Goal: Task Accomplishment & Management: Manage account settings

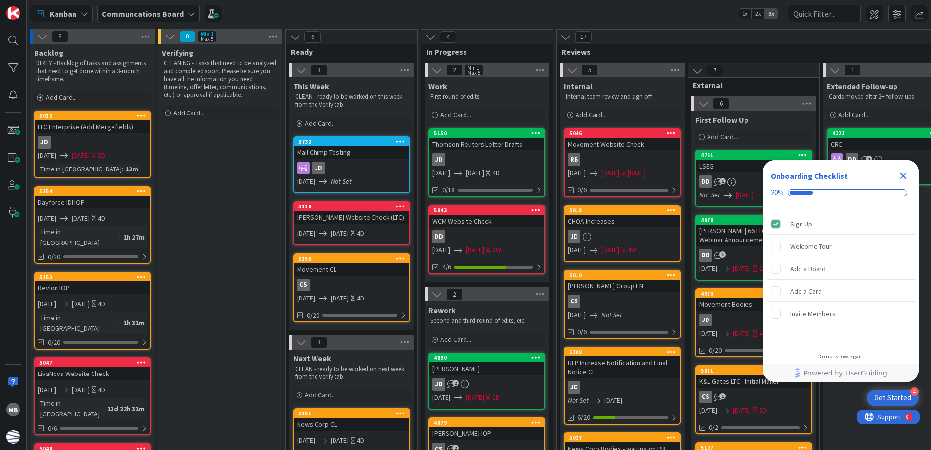
drag, startPoint x: 907, startPoint y: 175, endPoint x: 846, endPoint y: 173, distance: 61.4
click at [906, 175] on icon "Close Checklist" at bounding box center [904, 176] width 12 height 12
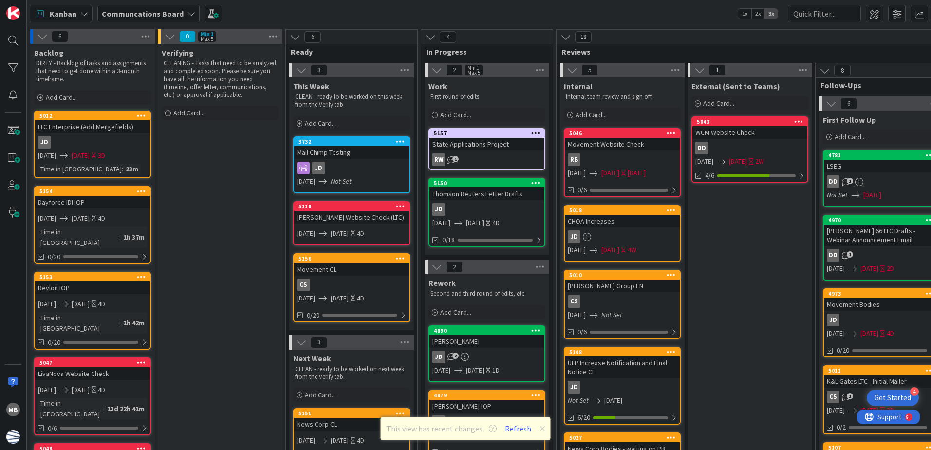
drag, startPoint x: 511, startPoint y: 432, endPoint x: 518, endPoint y: 418, distance: 14.8
click at [511, 432] on button "Refresh" at bounding box center [518, 428] width 33 height 13
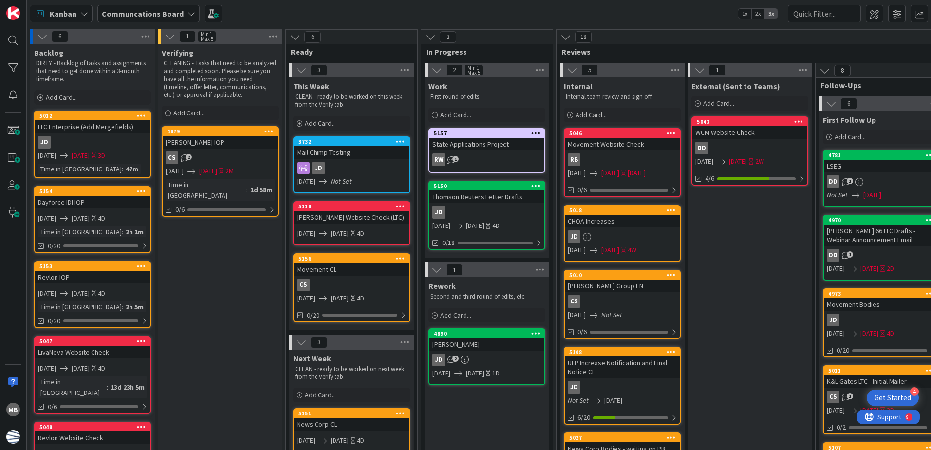
click at [183, 155] on icon "2" at bounding box center [185, 158] width 8 height 8
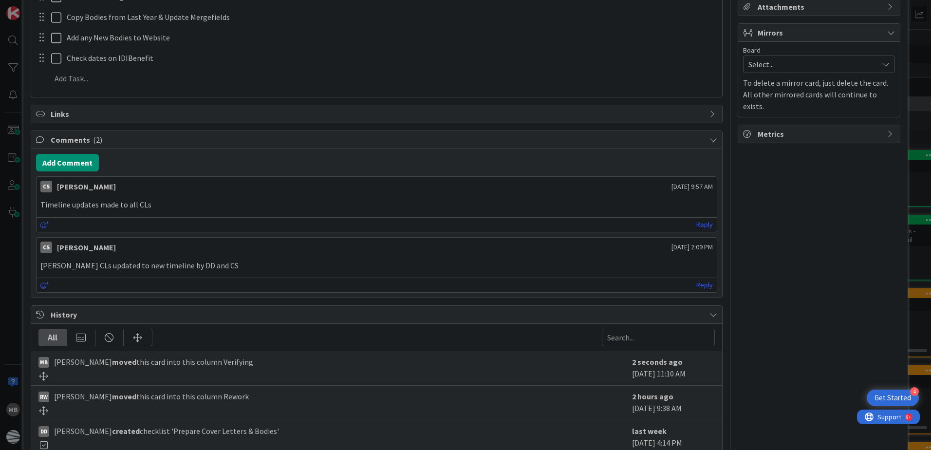
scroll to position [244, 0]
click at [74, 162] on button "Add Comment" at bounding box center [67, 162] width 63 height 18
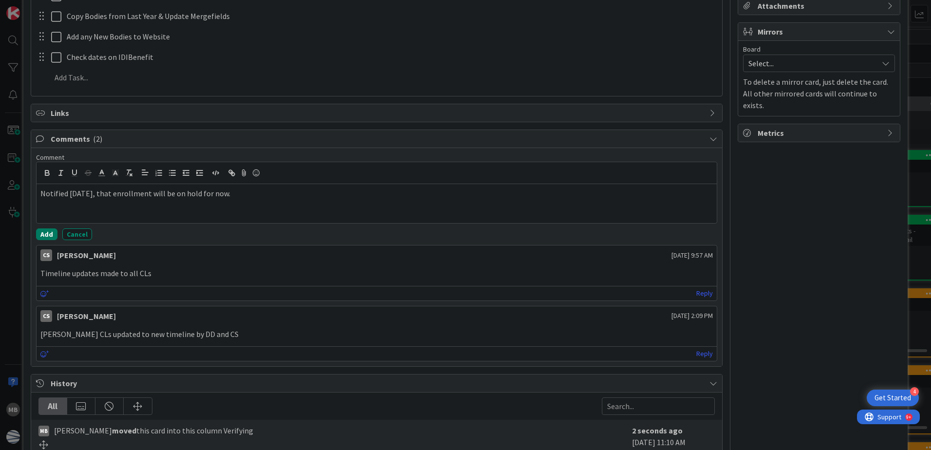
drag, startPoint x: 48, startPoint y: 236, endPoint x: 91, endPoint y: 227, distance: 44.1
click at [48, 236] on button "Add" at bounding box center [46, 234] width 21 height 12
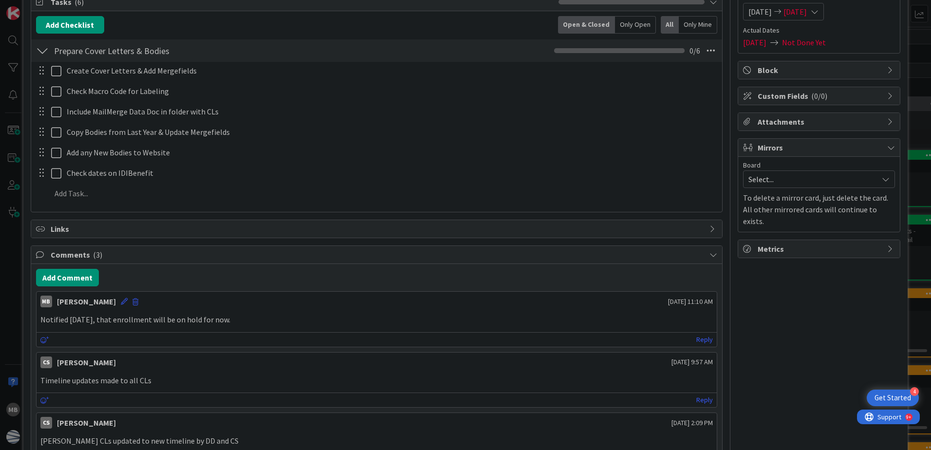
scroll to position [0, 0]
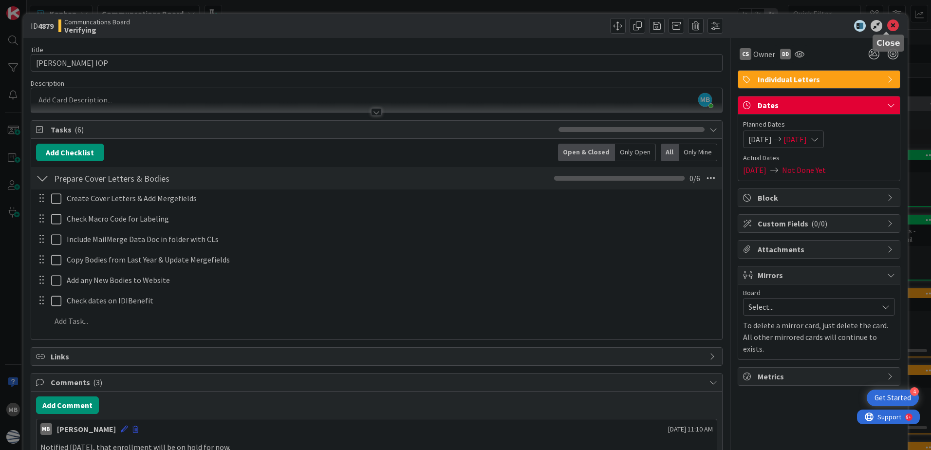
drag, startPoint x: 890, startPoint y: 26, endPoint x: 831, endPoint y: 35, distance: 59.1
click at [890, 26] on icon at bounding box center [893, 26] width 12 height 12
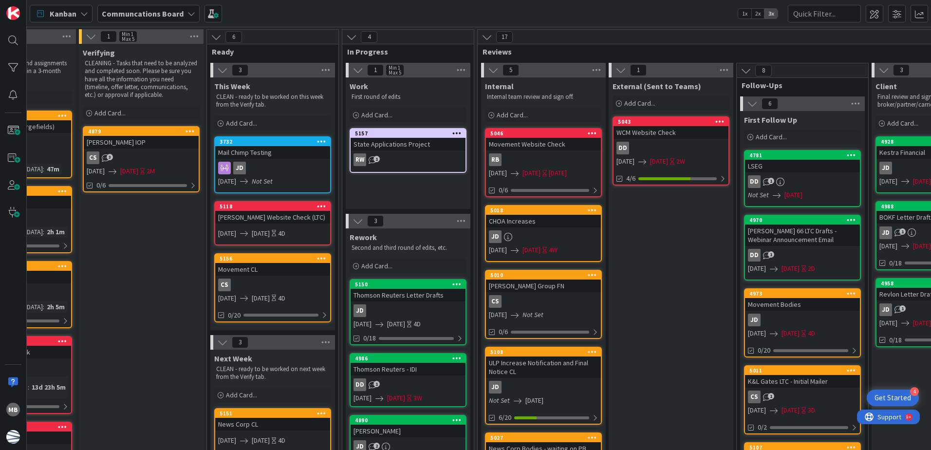
scroll to position [0, 77]
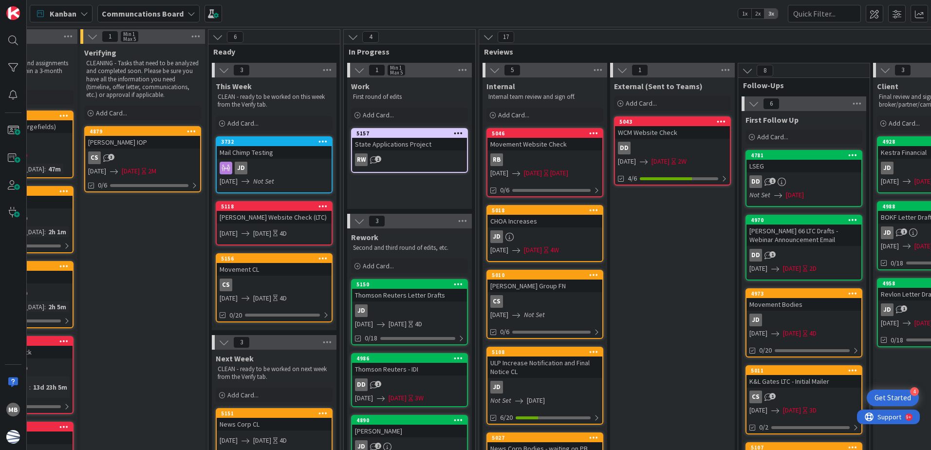
click at [461, 358] on icon at bounding box center [458, 358] width 9 height 7
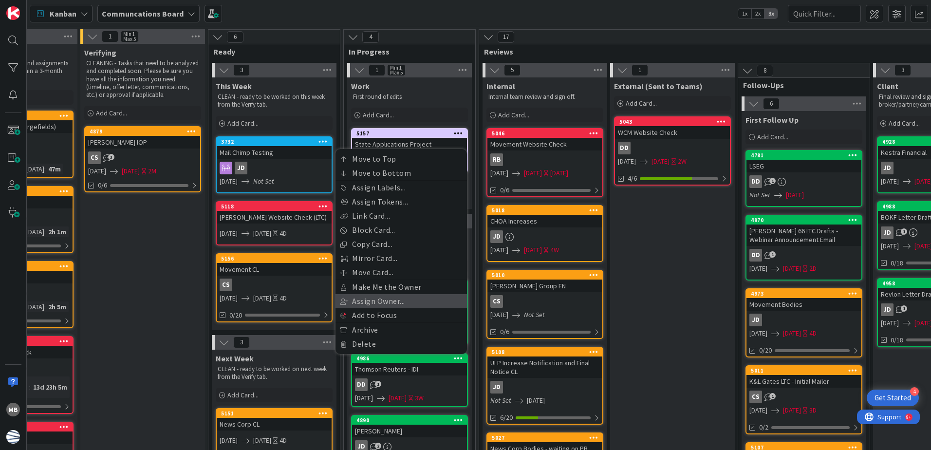
click at [409, 301] on link "Assign Owner..." at bounding box center [402, 301] width 132 height 14
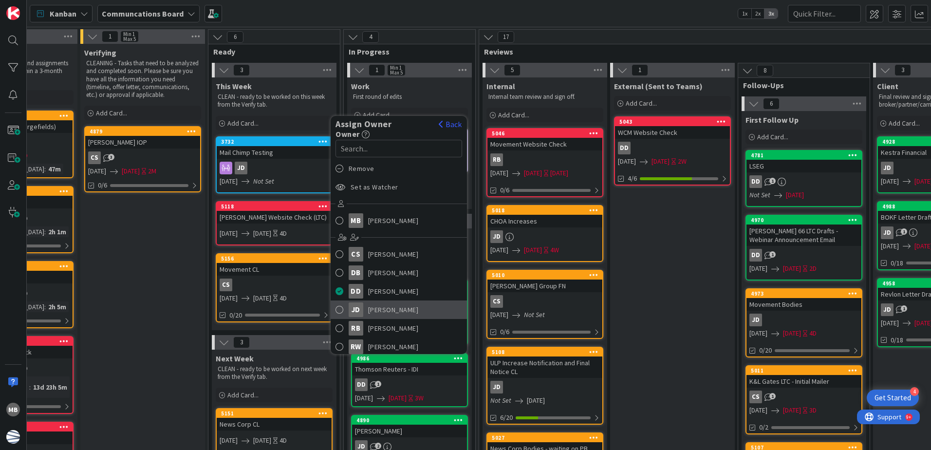
click at [416, 308] on span "[PERSON_NAME]" at bounding box center [393, 309] width 51 height 15
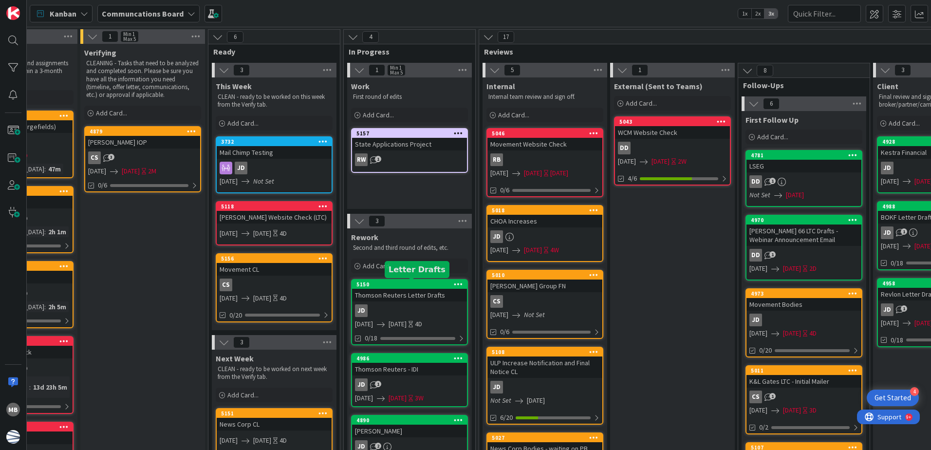
click at [440, 281] on div "5150" at bounding box center [409, 284] width 115 height 9
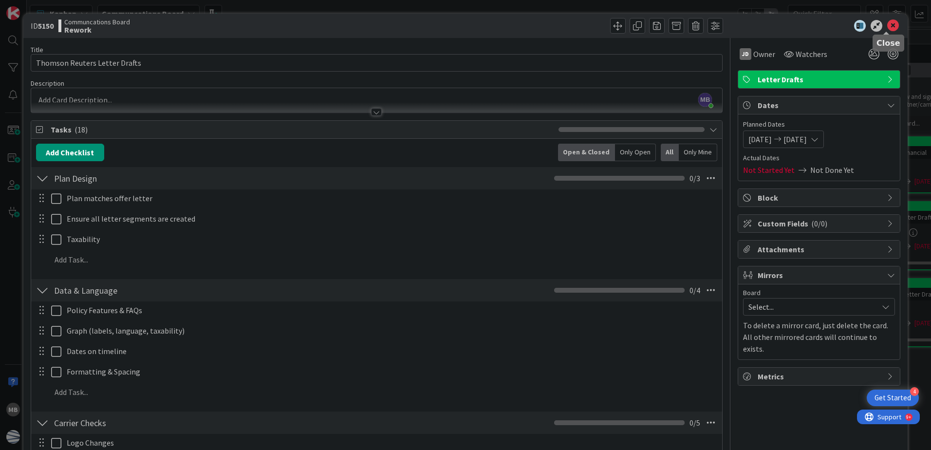
drag, startPoint x: 885, startPoint y: 25, endPoint x: 847, endPoint y: 48, distance: 43.9
click at [887, 25] on icon at bounding box center [893, 26] width 12 height 12
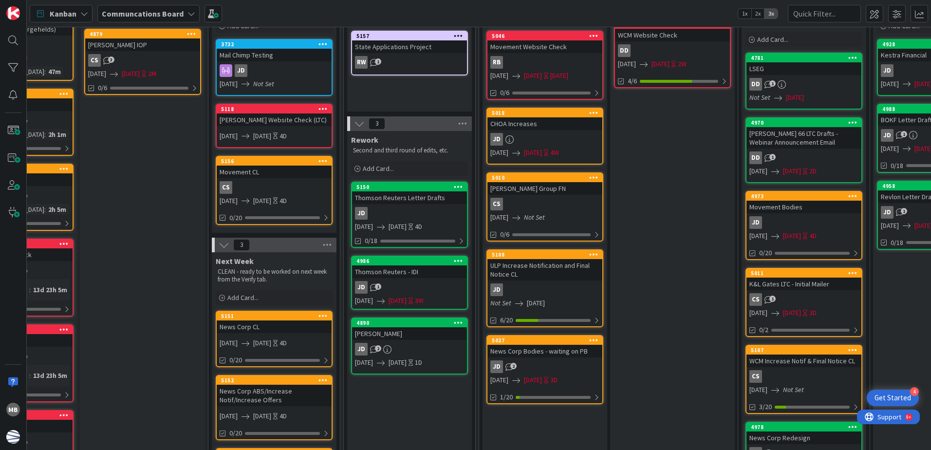
click at [457, 186] on icon at bounding box center [458, 186] width 9 height 7
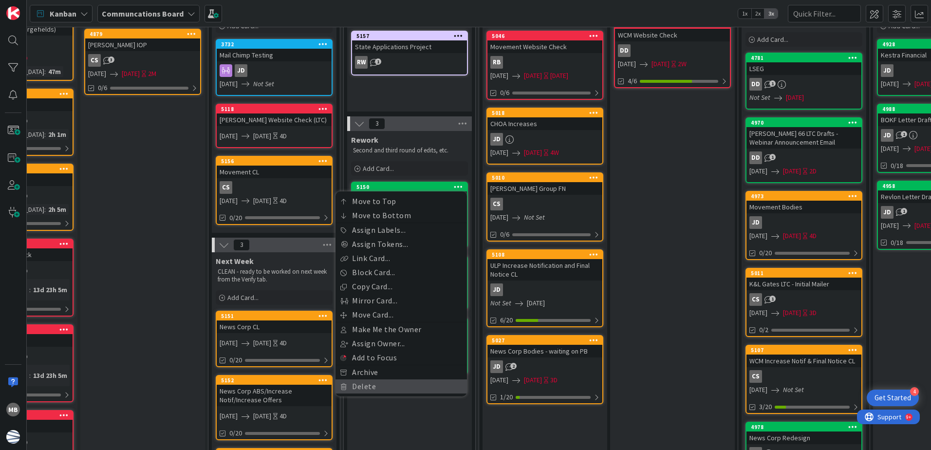
drag, startPoint x: 395, startPoint y: 389, endPoint x: 411, endPoint y: 388, distance: 15.6
click at [395, 389] on link "Delete" at bounding box center [402, 386] width 132 height 14
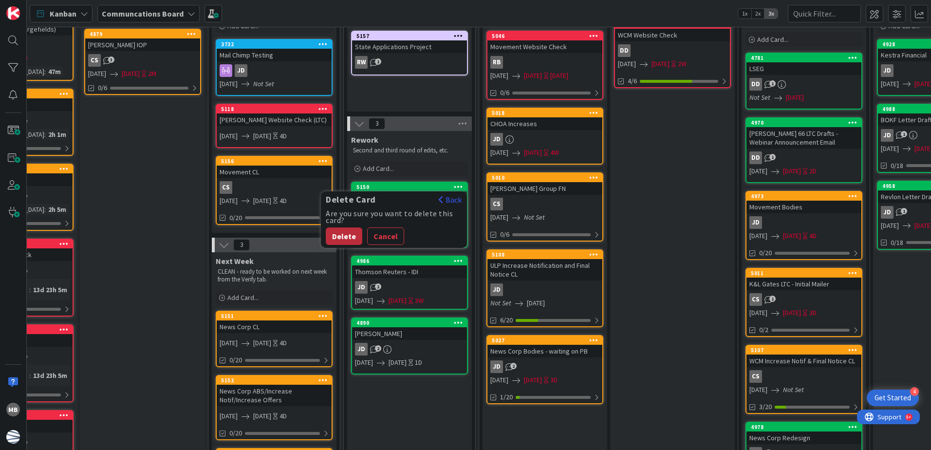
click at [340, 235] on button "Delete" at bounding box center [344, 236] width 37 height 18
